Goal: Transaction & Acquisition: Purchase product/service

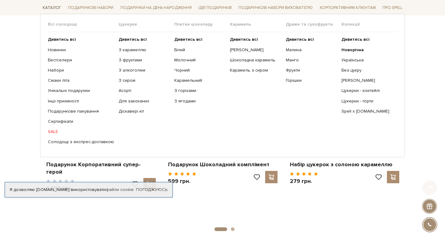
scroll to position [234, 0]
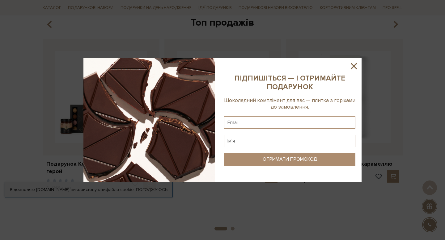
click at [240, 66] on icon at bounding box center [354, 66] width 11 height 11
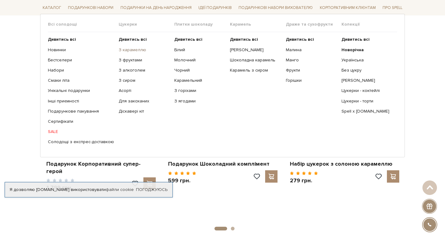
click at [125, 49] on link "З карамеллю" at bounding box center [144, 50] width 51 height 6
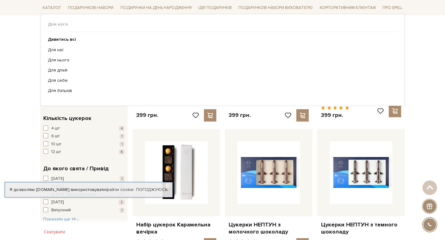
scroll to position [397, 0]
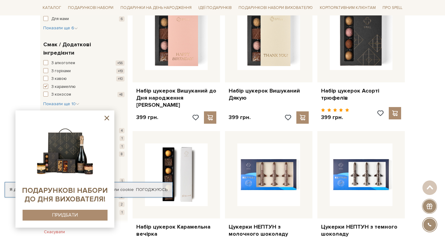
click at [107, 117] on icon at bounding box center [107, 118] width 8 height 8
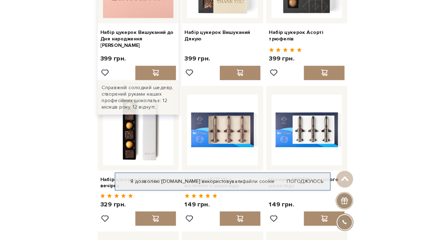
scroll to position [298, 0]
